Goal: Find specific page/section: Find specific page/section

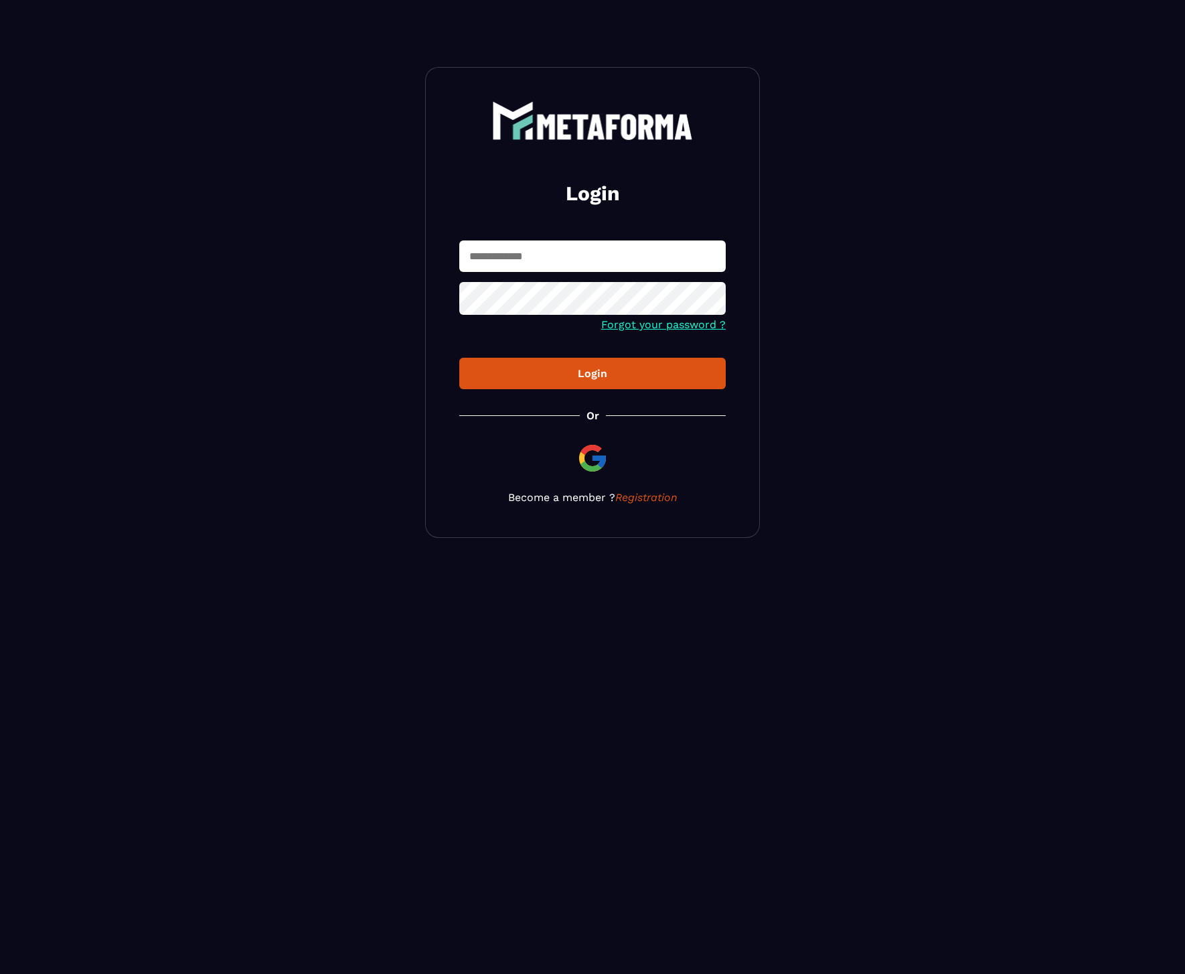
click at [579, 250] on input "text" at bounding box center [592, 255] width 267 height 31
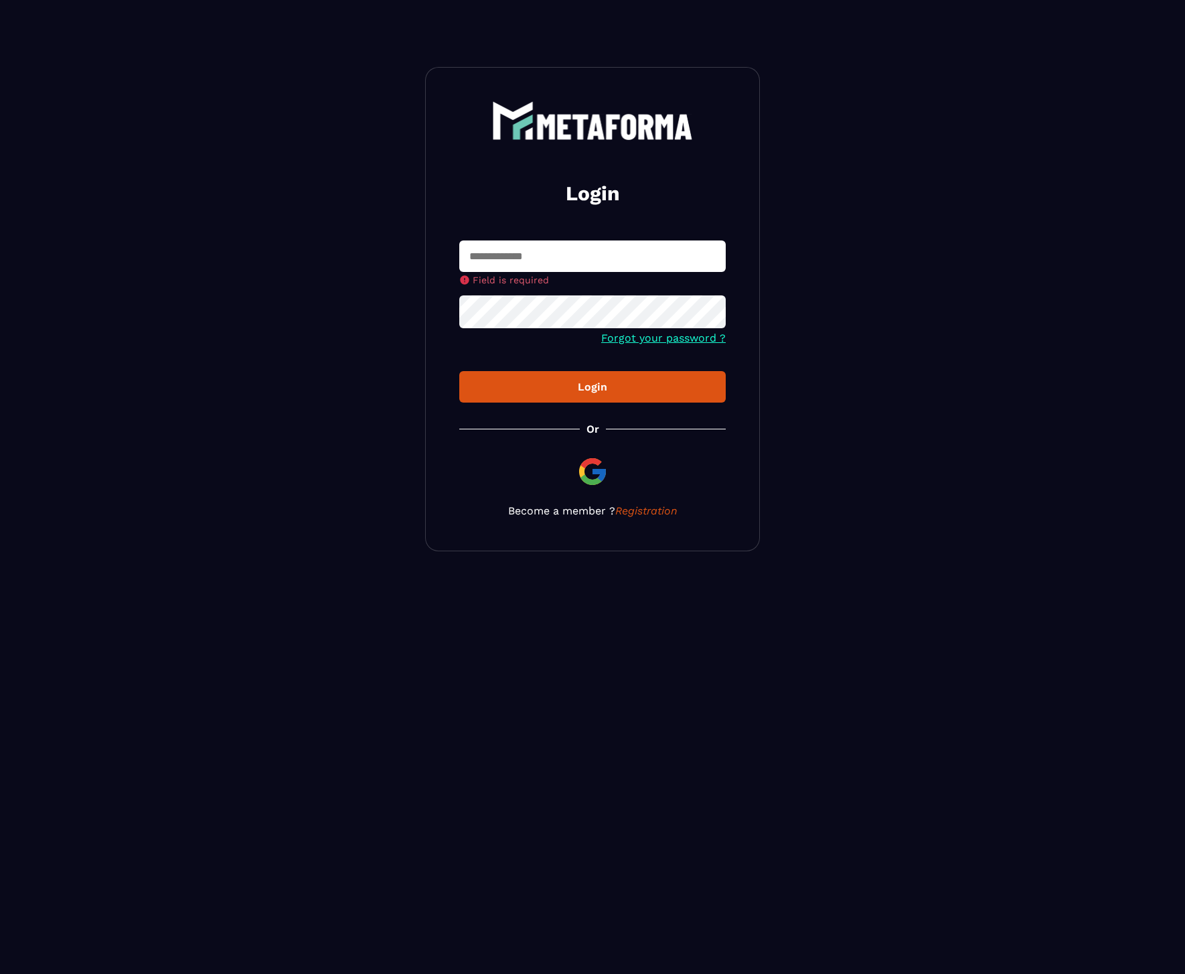
type input "**********"
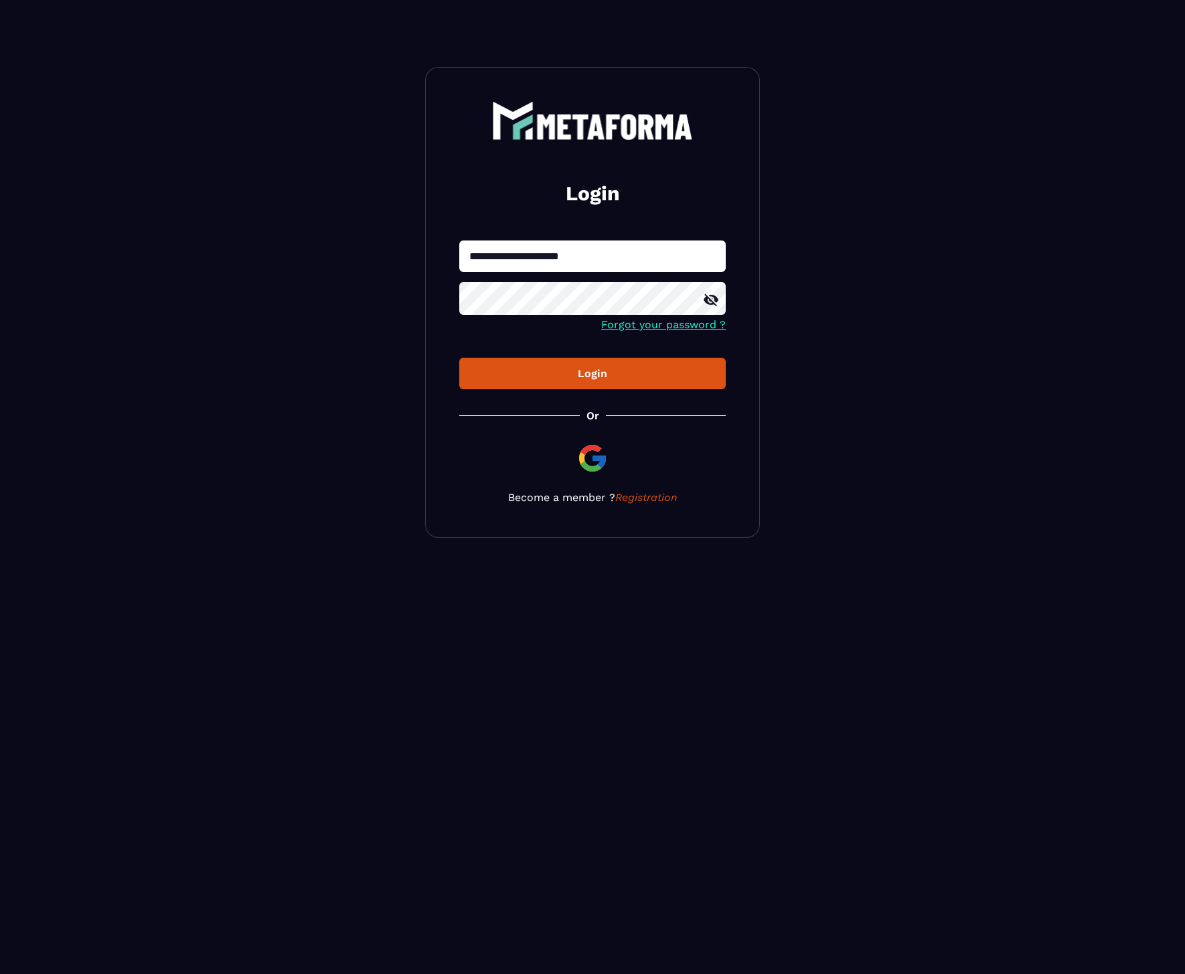
click at [629, 370] on div "Login" at bounding box center [592, 373] width 245 height 13
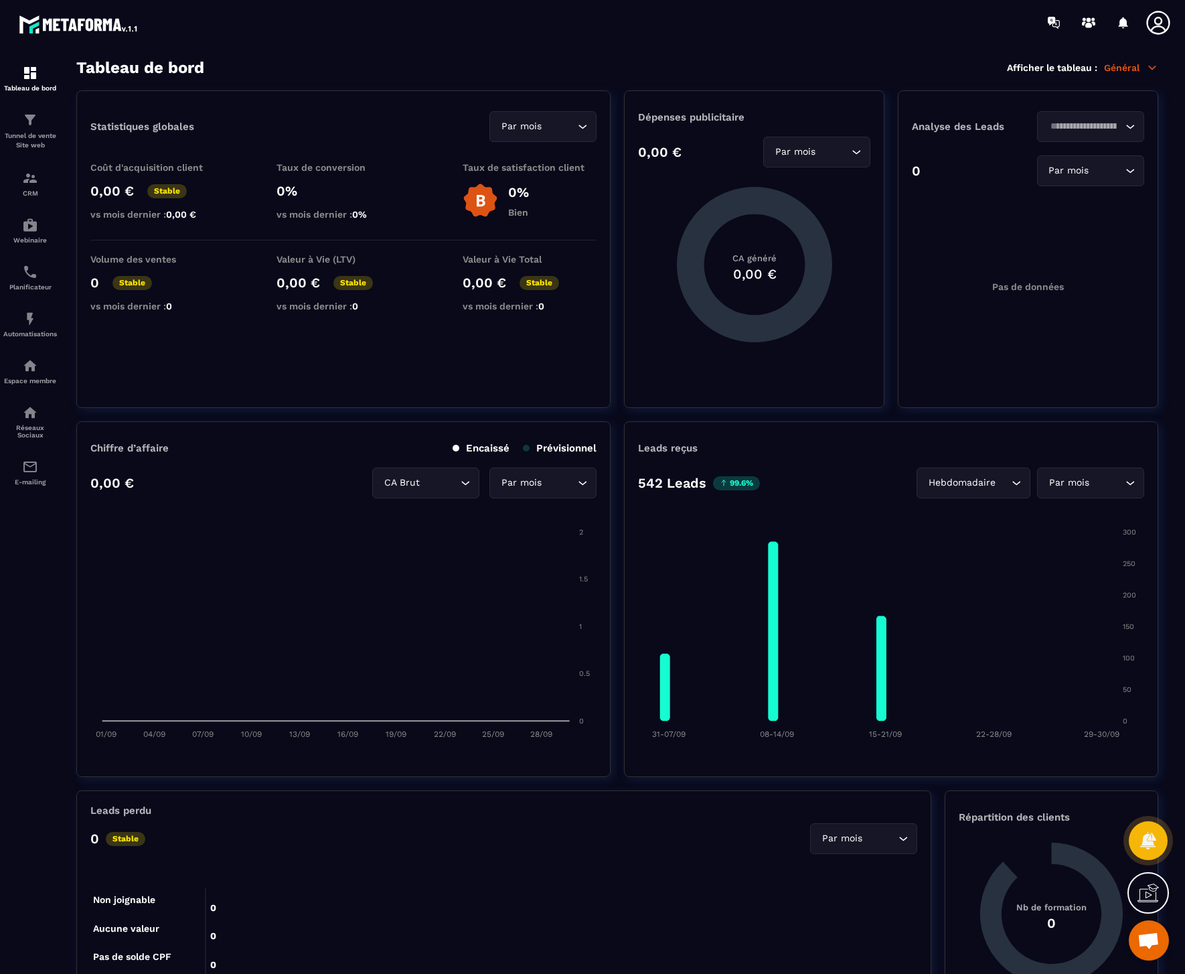
click at [1157, 25] on icon at bounding box center [1158, 22] width 27 height 27
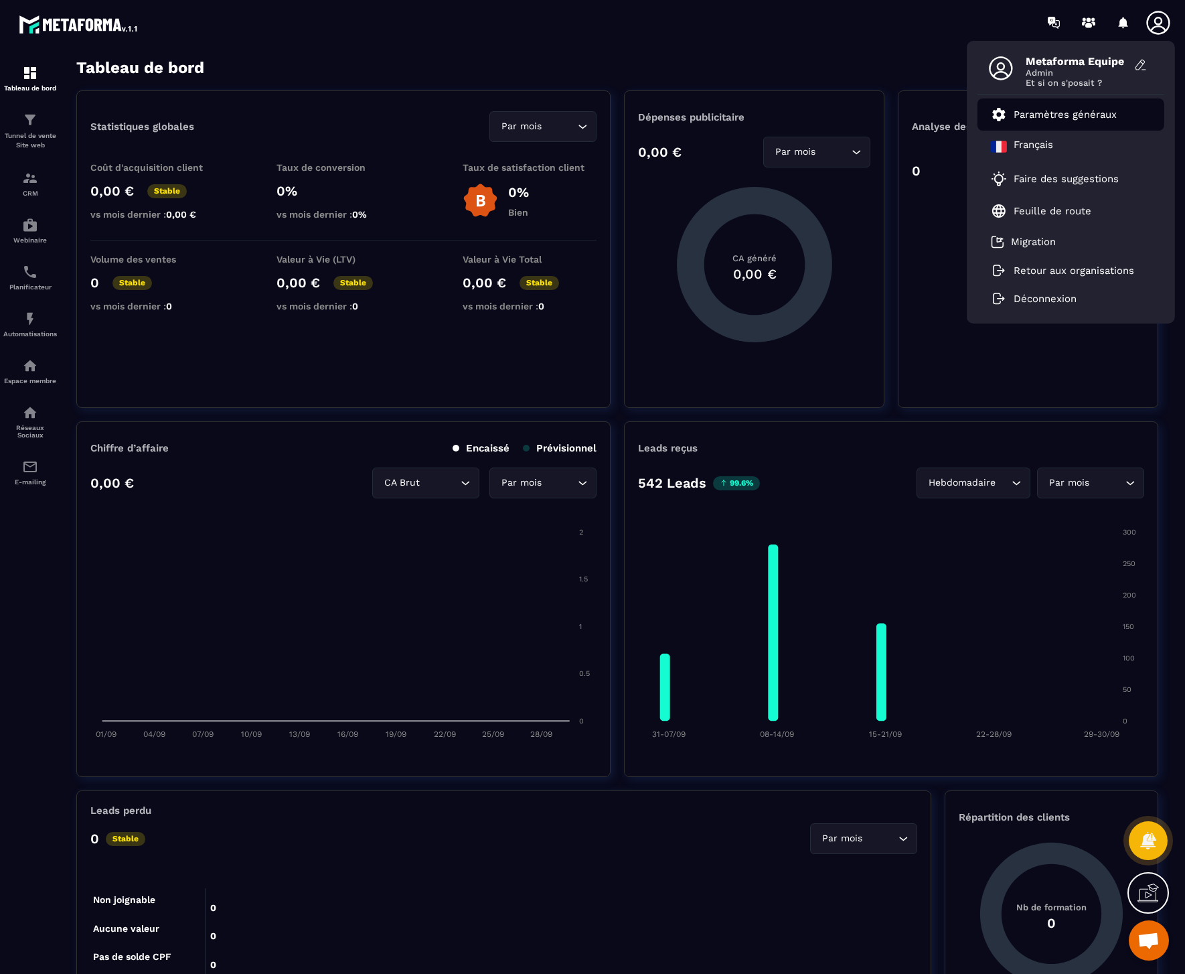
click at [1061, 111] on p "Paramètres généraux" at bounding box center [1065, 115] width 103 height 12
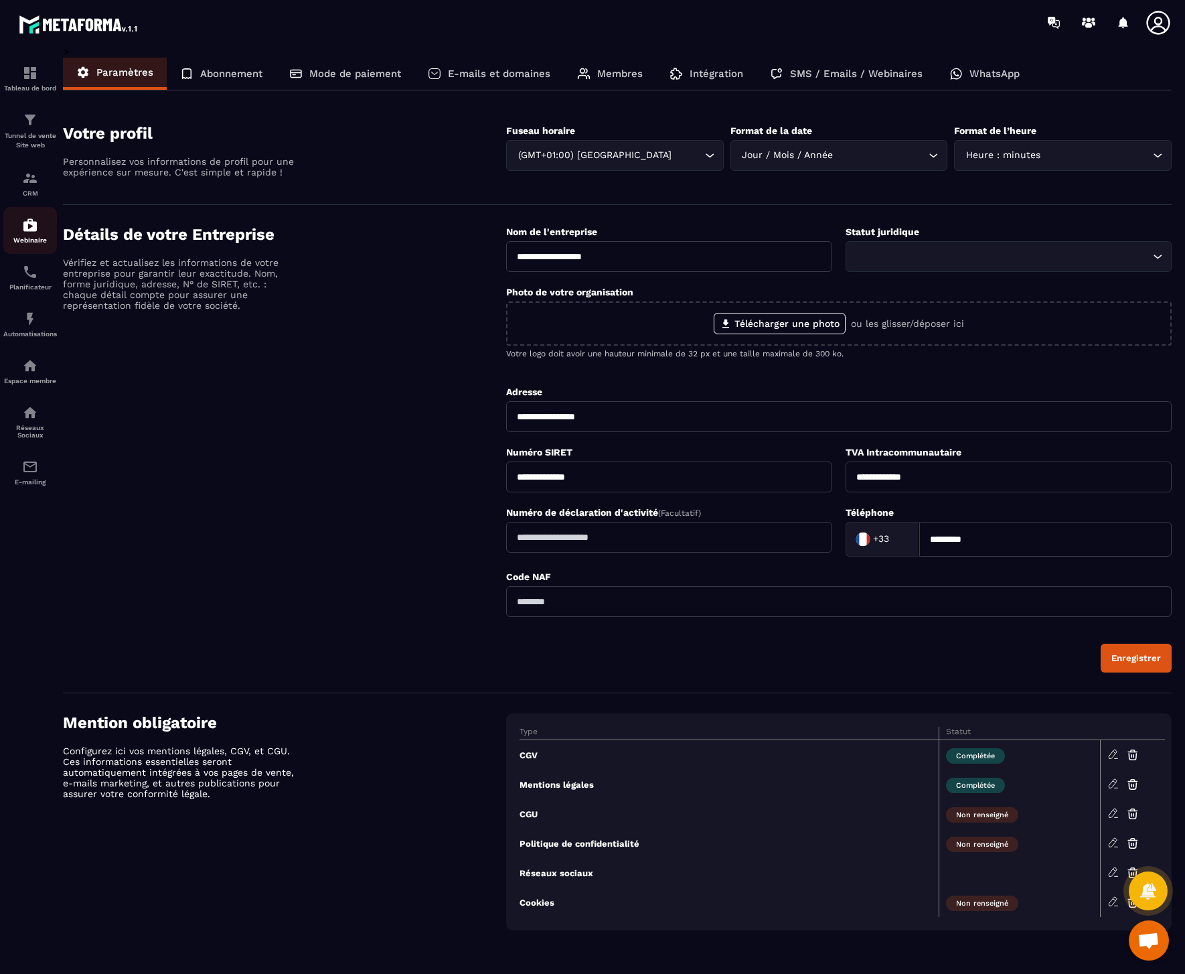
click at [35, 233] on div "Webinaire" at bounding box center [30, 230] width 54 height 27
